Goal: Check status: Check status

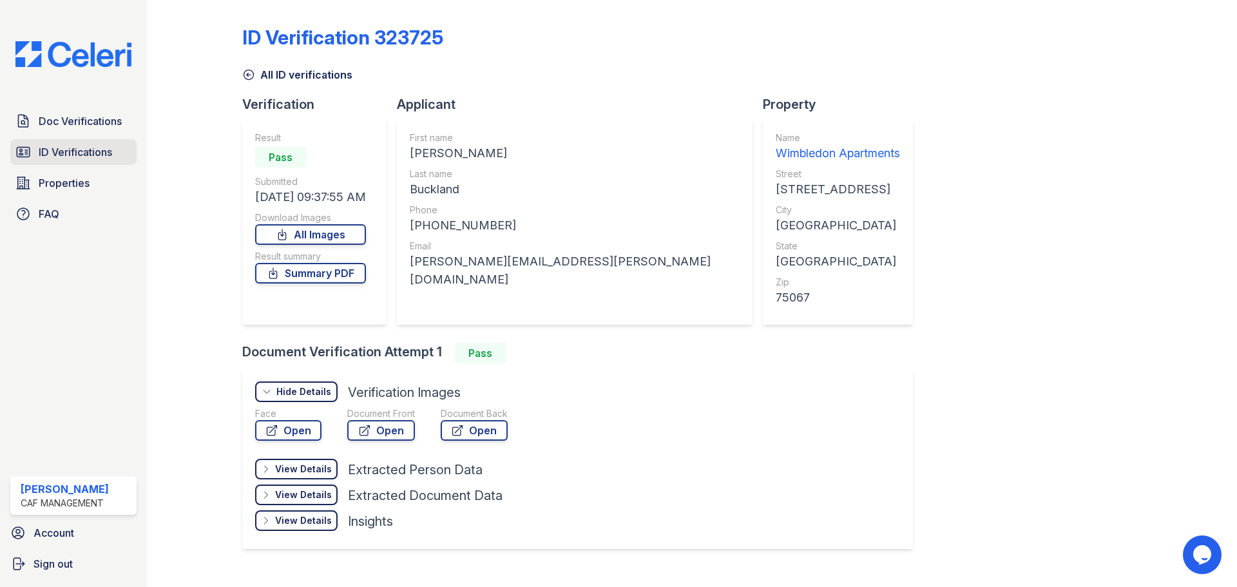
click at [53, 146] on span "ID Verifications" at bounding box center [75, 151] width 73 height 15
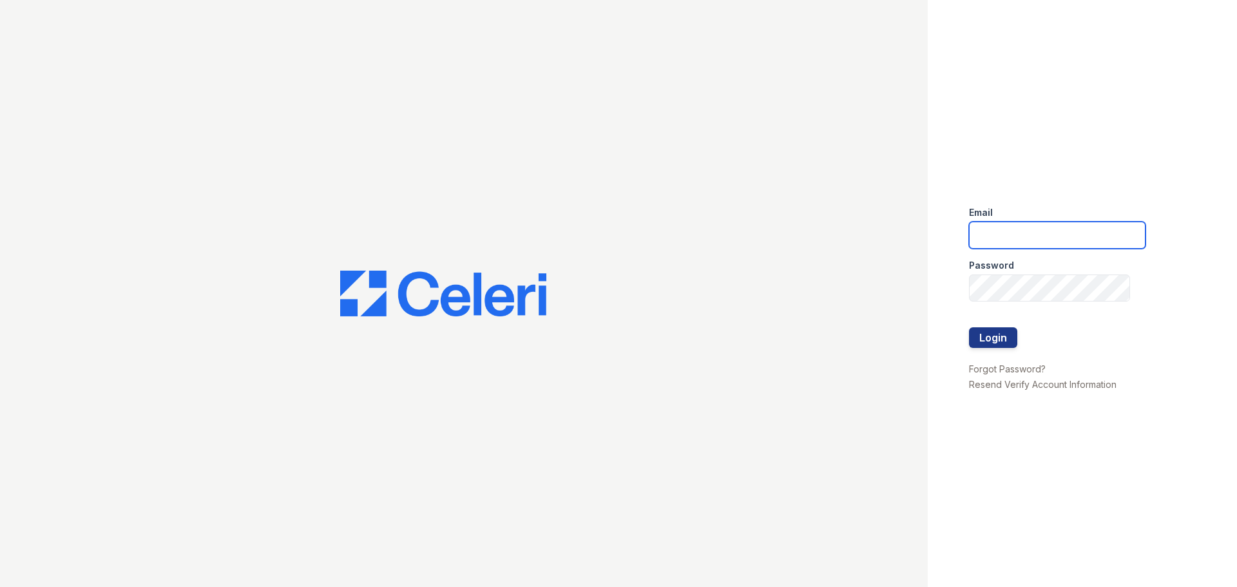
type input "[EMAIL_ADDRESS][DOMAIN_NAME]"
click at [1005, 330] on button "Login" at bounding box center [993, 337] width 48 height 21
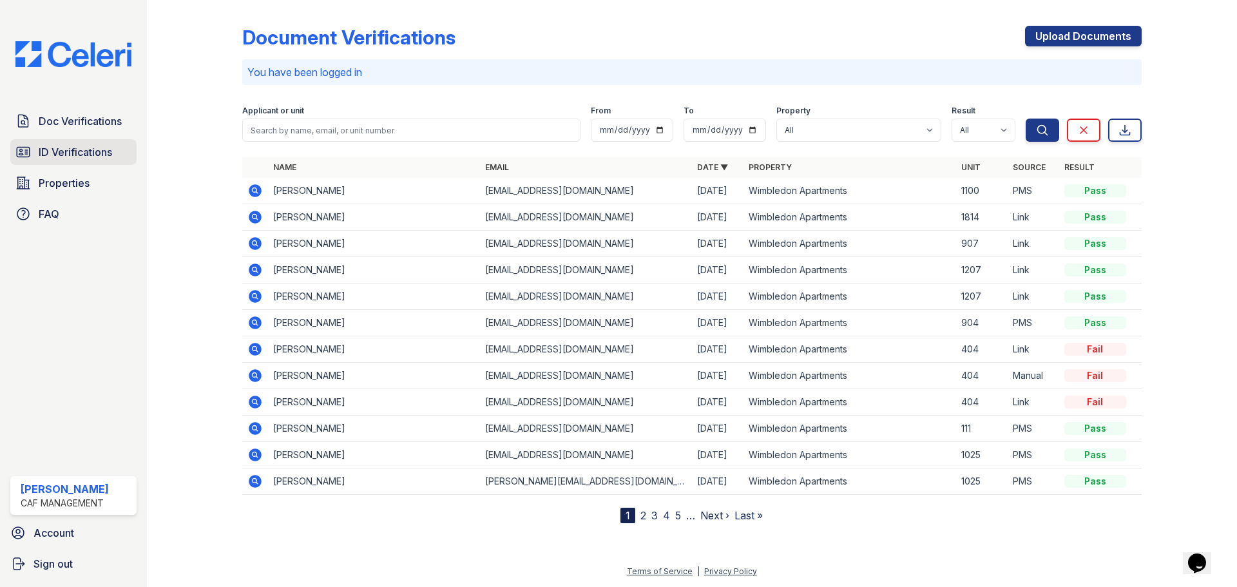
click at [52, 150] on span "ID Verifications" at bounding box center [75, 151] width 73 height 15
